Goal: Find specific page/section: Find specific page/section

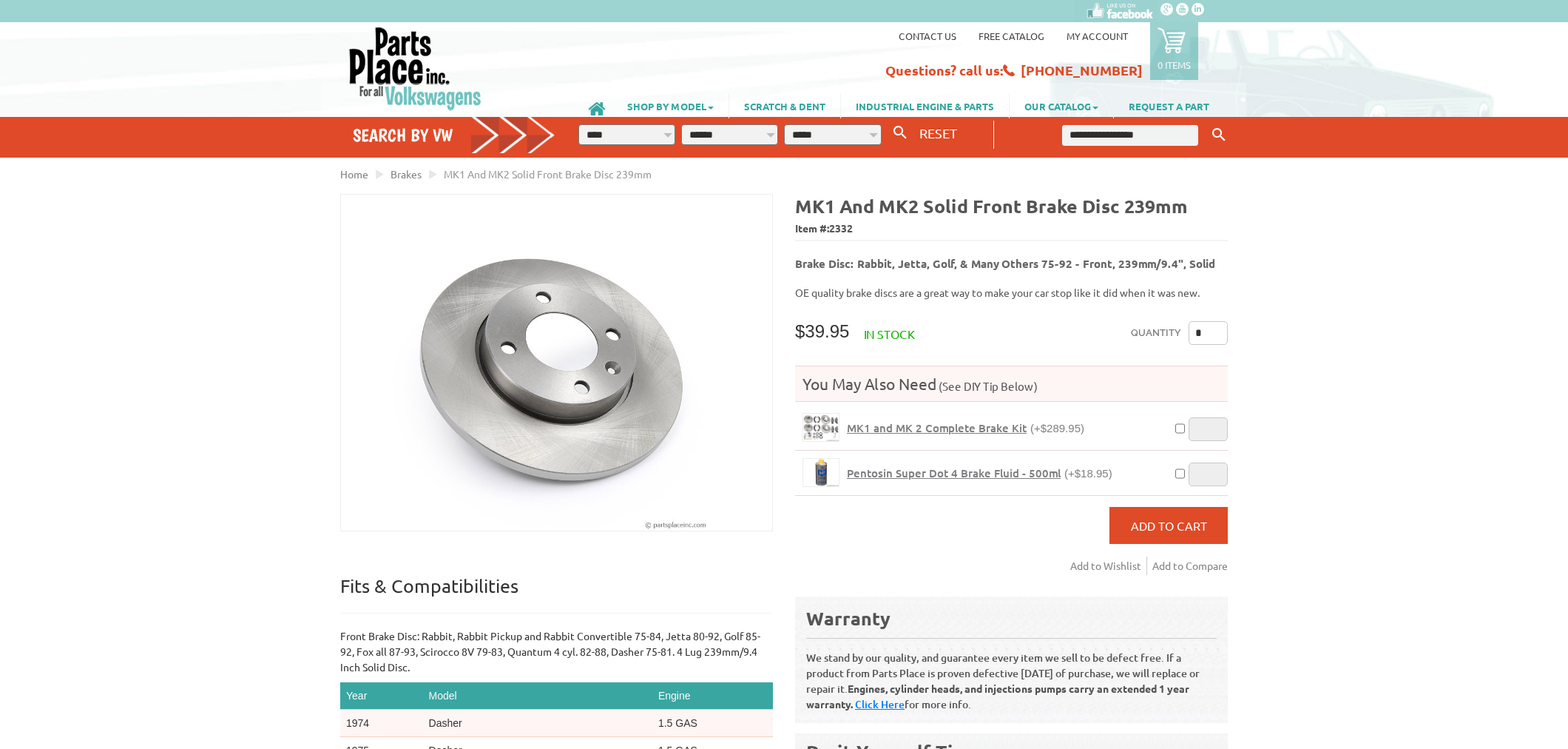
click at [400, 49] on img at bounding box center [415, 68] width 135 height 85
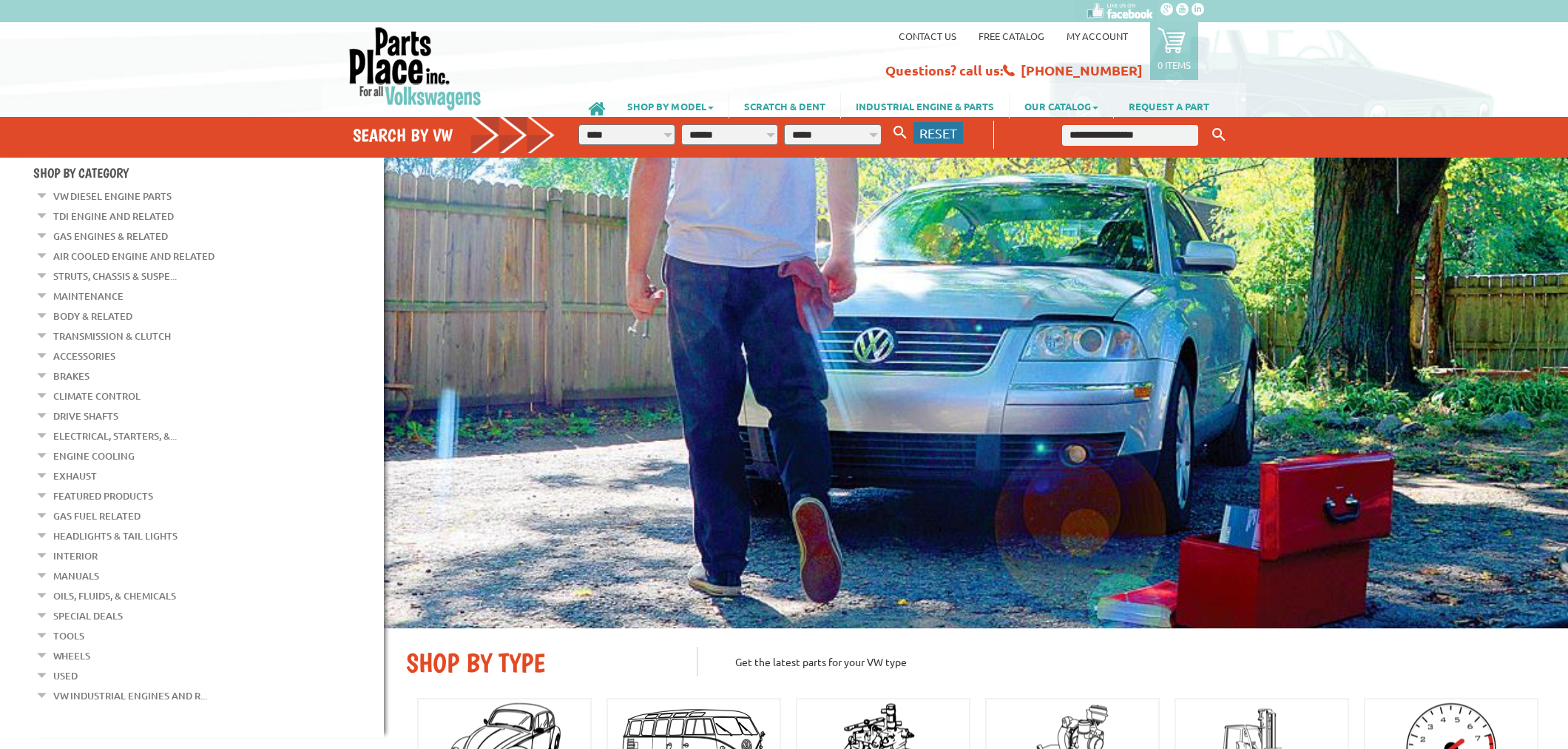
click at [938, 131] on span "RESET" at bounding box center [938, 133] width 38 height 16
select select "*"
select select
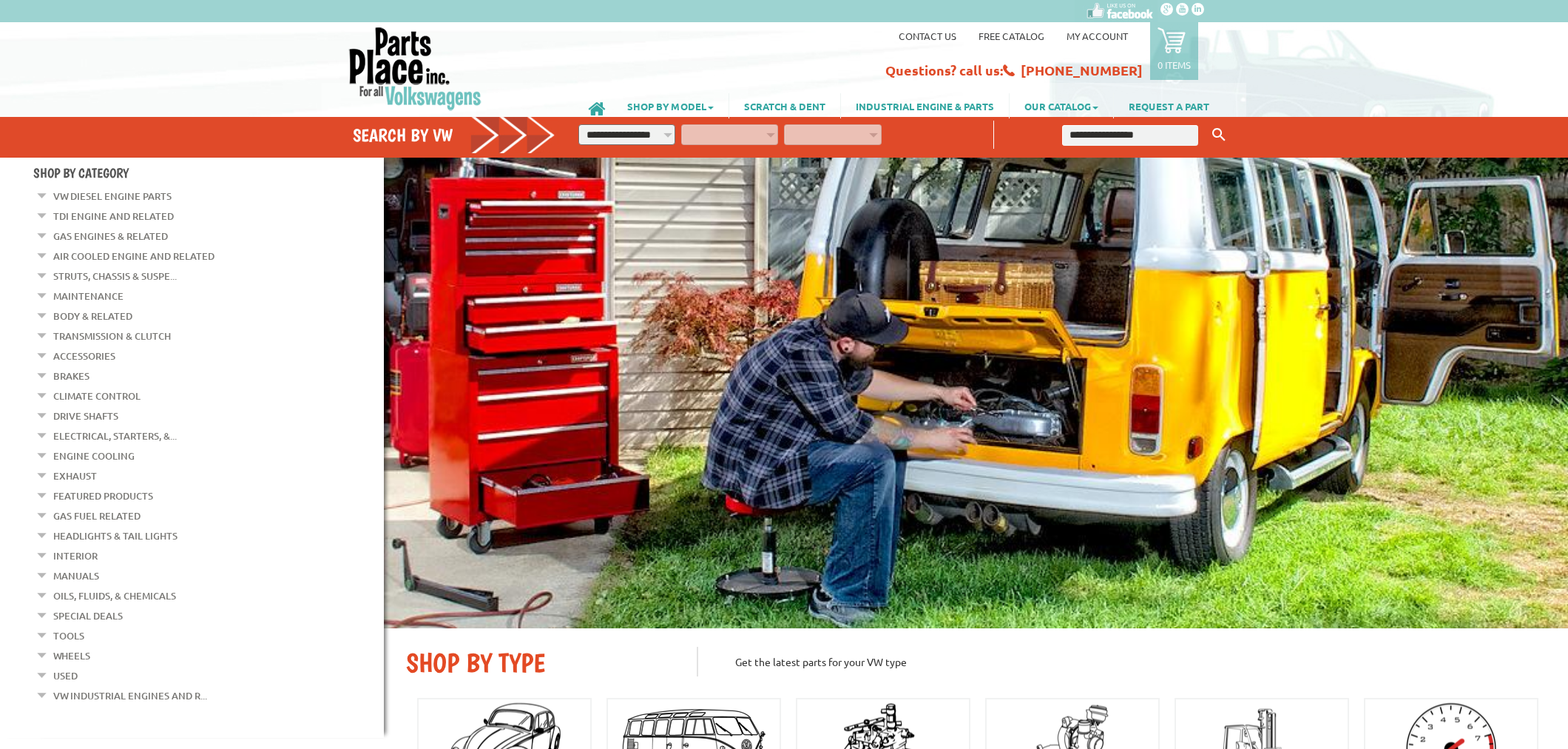
click at [105, 447] on link "Engine Cooling" at bounding box center [94, 456] width 81 height 19
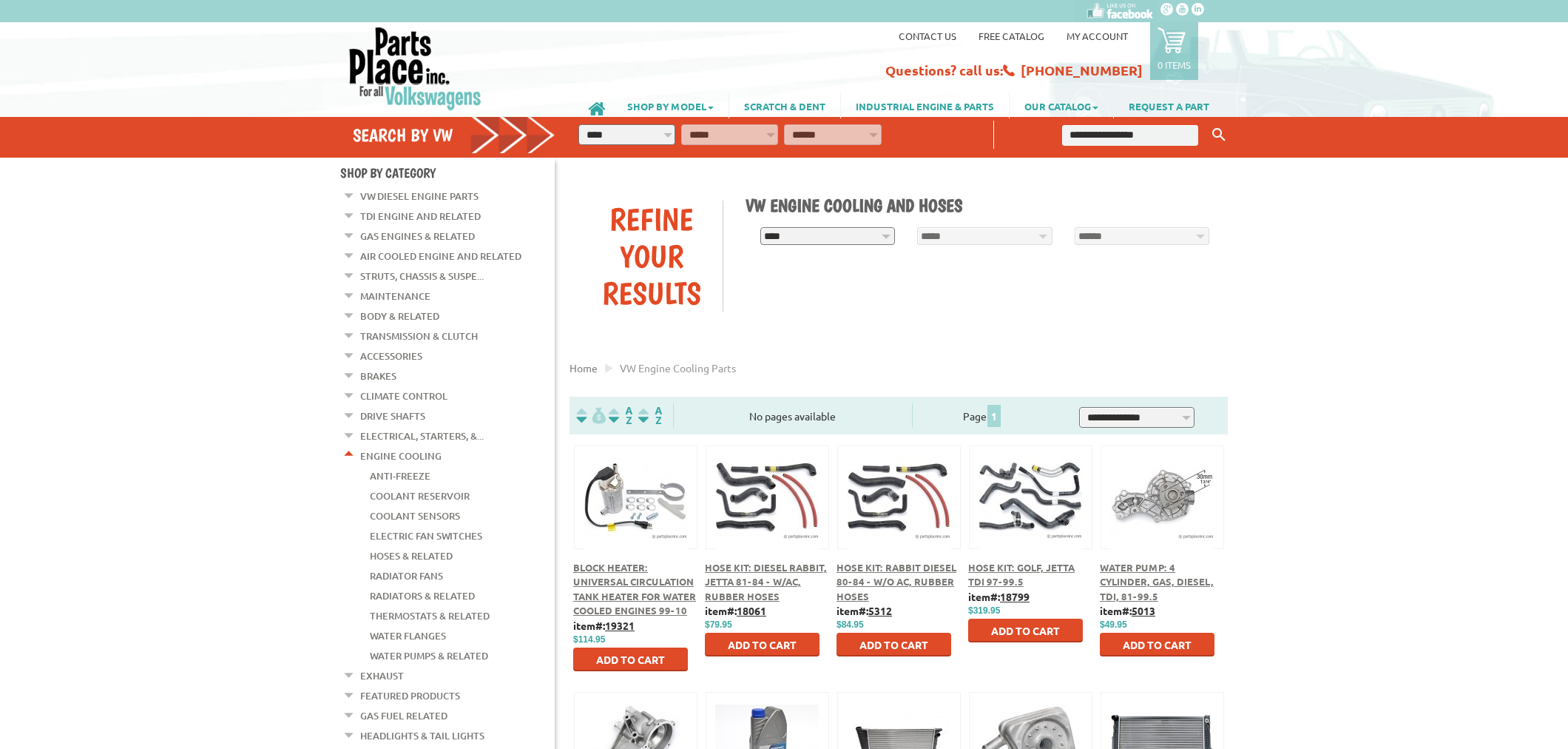
click at [429, 546] on link "Hoses & Related" at bounding box center [410, 555] width 83 height 19
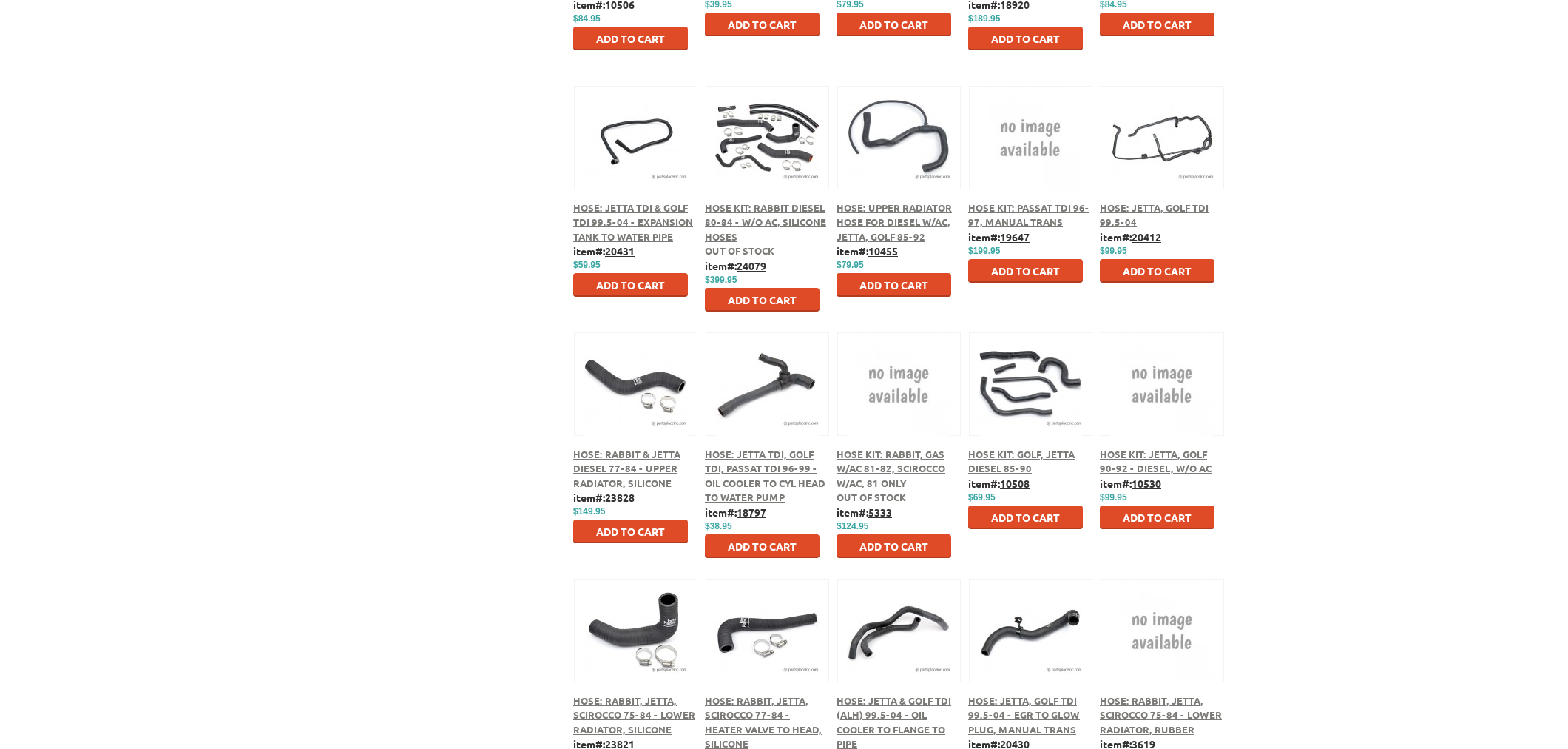
scroll to position [1809, 0]
